Goal: Task Accomplishment & Management: Manage account settings

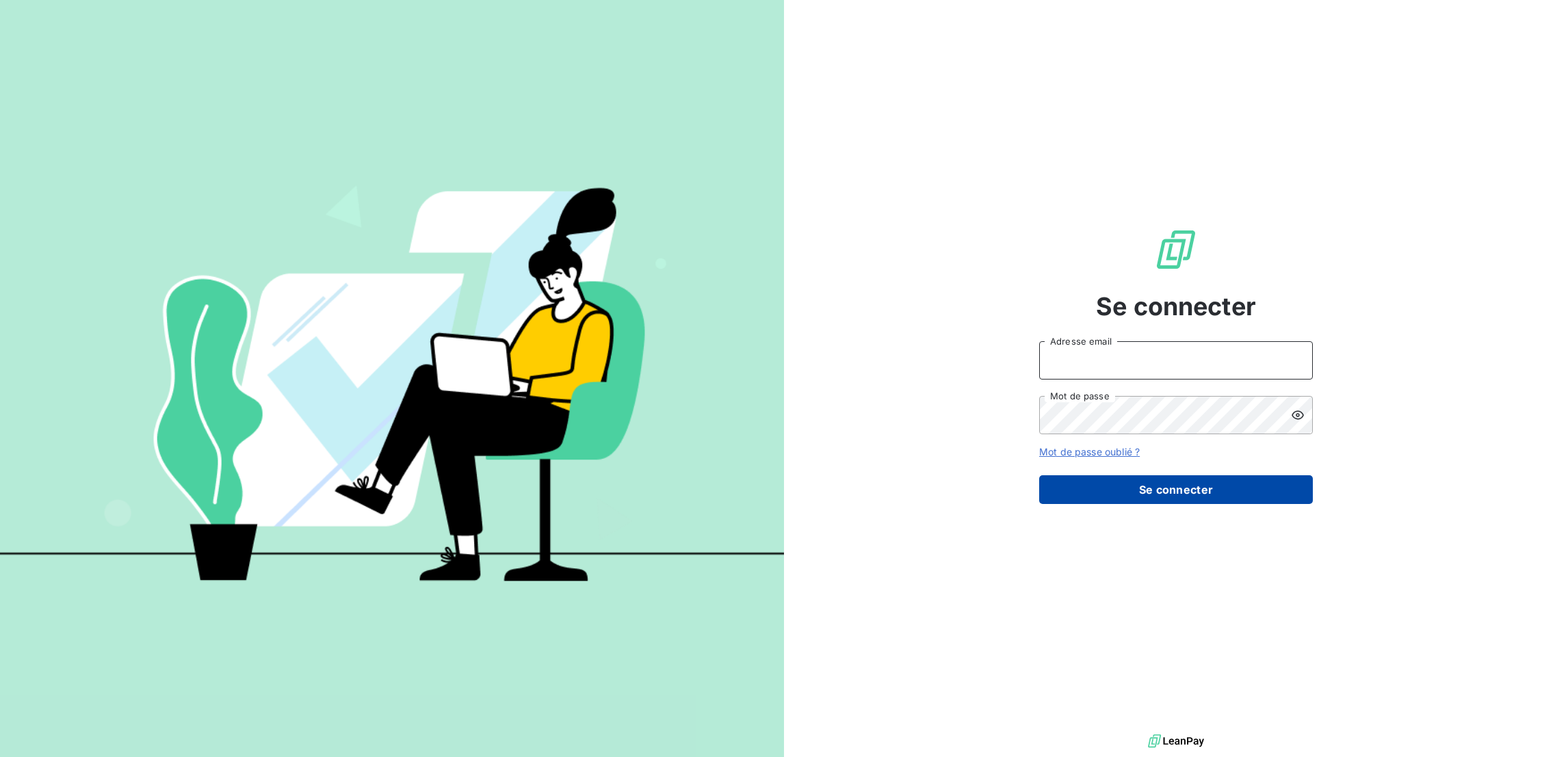
type input "[EMAIL_ADDRESS][DOMAIN_NAME]"
click at [1243, 491] on div "Se connecter [EMAIL_ADDRESS][DOMAIN_NAME] Adresse email Mot de passe Mot de pas…" at bounding box center [1176, 365] width 273 height 731
click at [1242, 476] on button "Se connecter" at bounding box center [1176, 490] width 273 height 28
